Goal: Task Accomplishment & Management: Use online tool/utility

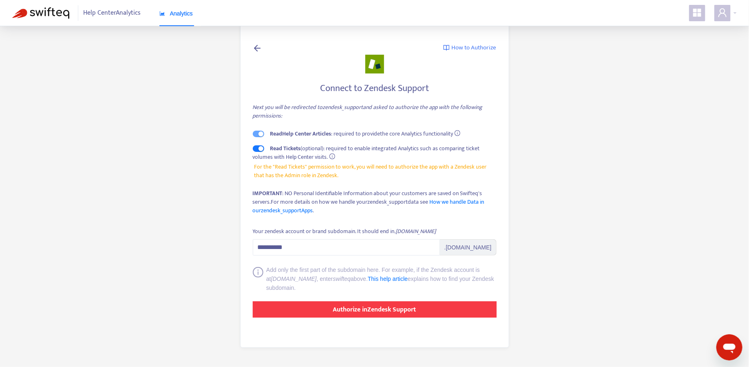
click at [352, 311] on strong "Authorize in Zendesk Support" at bounding box center [374, 309] width 83 height 11
click at [356, 313] on strong "Authorize in Zendesk Support" at bounding box center [374, 309] width 83 height 11
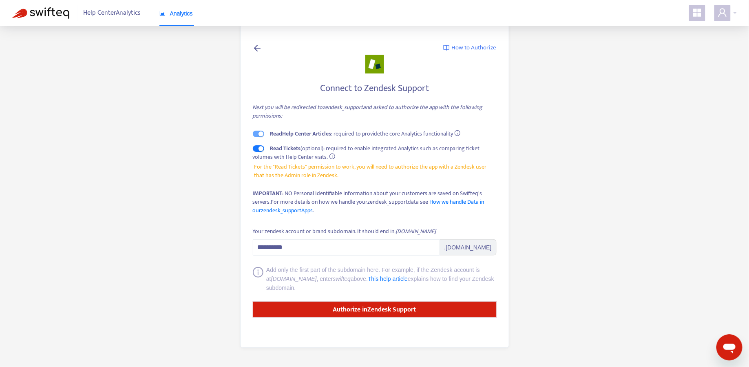
click at [360, 144] on span "Read Tickets (optional): required to enable integrated Analytics such as compar…" at bounding box center [366, 153] width 227 height 18
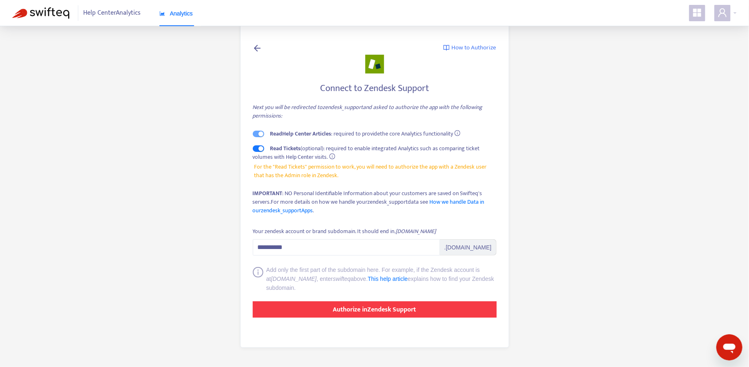
click at [372, 313] on strong "Authorize in Zendesk Support" at bounding box center [374, 309] width 83 height 11
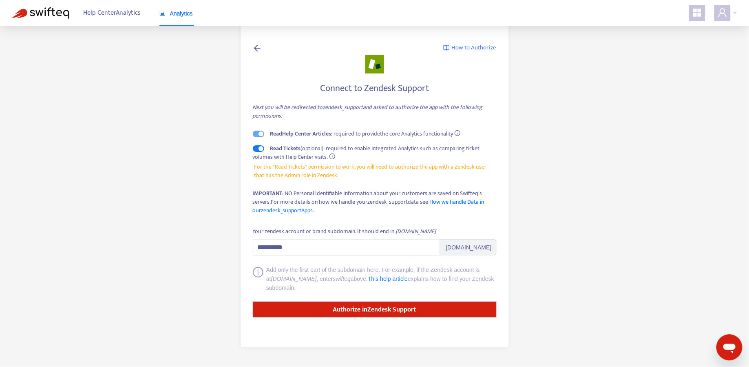
click at [93, 8] on span "Help Center Analytics" at bounding box center [113, 13] width 58 height 16
click at [93, 12] on span "Help Center Analytics" at bounding box center [113, 13] width 58 height 16
click at [32, 12] on img at bounding box center [40, 12] width 57 height 11
click at [188, 13] on span "Analytics" at bounding box center [176, 13] width 33 height 7
click at [261, 49] on icon at bounding box center [258, 48] width 10 height 10
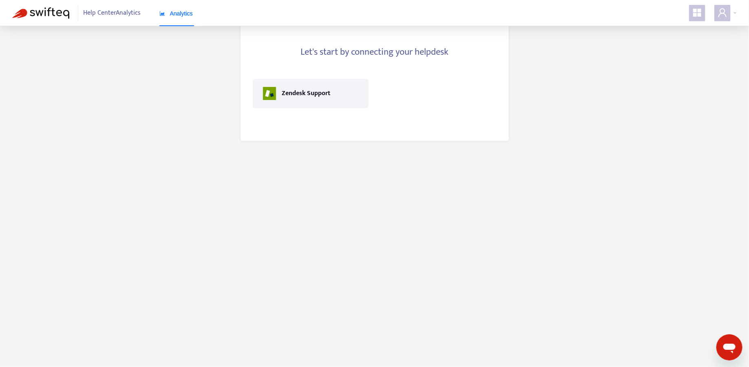
click at [246, 41] on div "Let's start by connecting your helpdesk Zendesk Support" at bounding box center [374, 81] width 269 height 119
click at [280, 93] on div "Zendesk Support" at bounding box center [310, 93] width 95 height 13
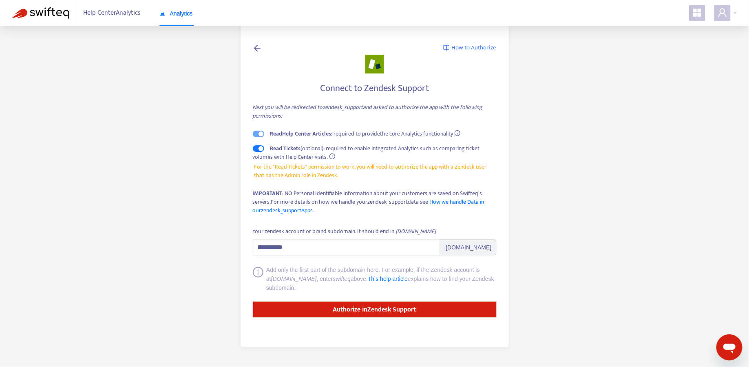
click at [256, 272] on icon "info-circle" at bounding box center [258, 272] width 11 height 11
click at [616, 128] on main "**********" at bounding box center [374, 183] width 749 height 367
click at [492, 49] on span "How to Authorize" at bounding box center [474, 47] width 45 height 9
